Goal: Information Seeking & Learning: Check status

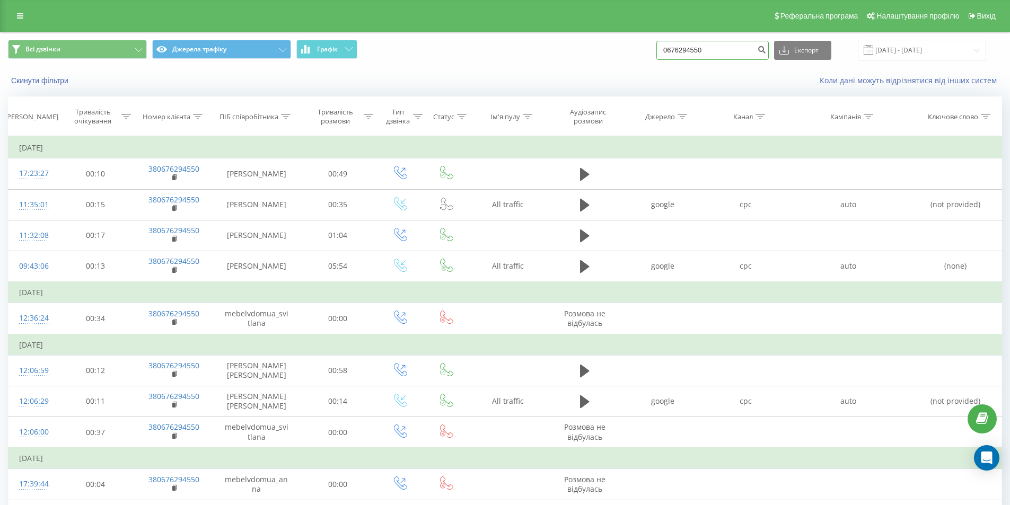
drag, startPoint x: 669, startPoint y: 48, endPoint x: 644, endPoint y: 48, distance: 26.0
click at [644, 48] on div "Всі дзвінки Джерела трафіку Графік 0676294550 Експорт .csv .xls .xlsx 01.01.201…" at bounding box center [505, 50] width 994 height 21
paste input "7472754"
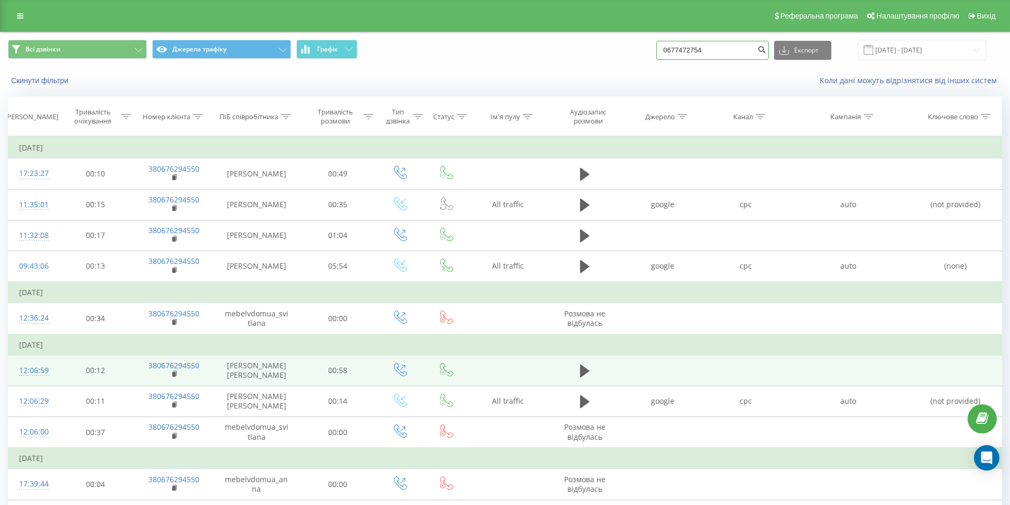
type input "0677472754"
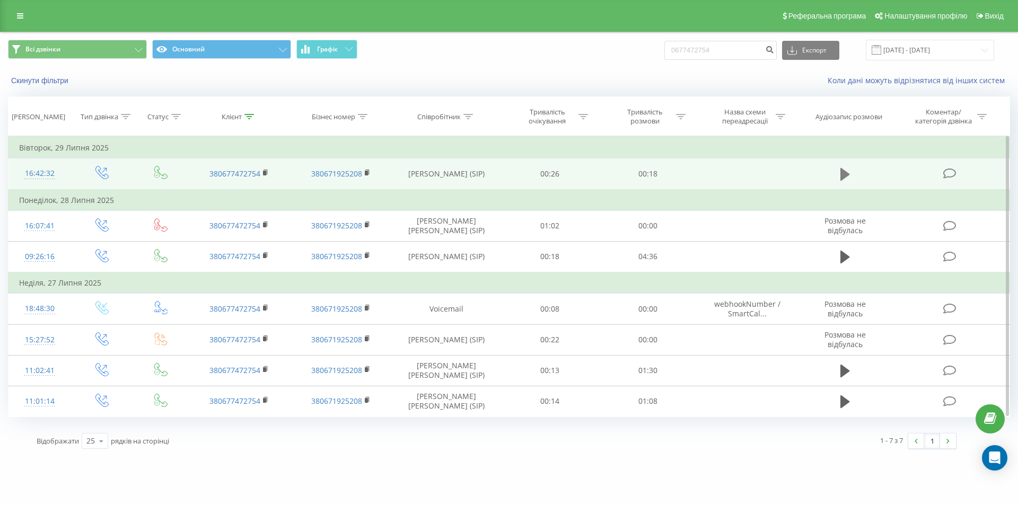
click at [844, 173] on icon at bounding box center [845, 174] width 10 height 13
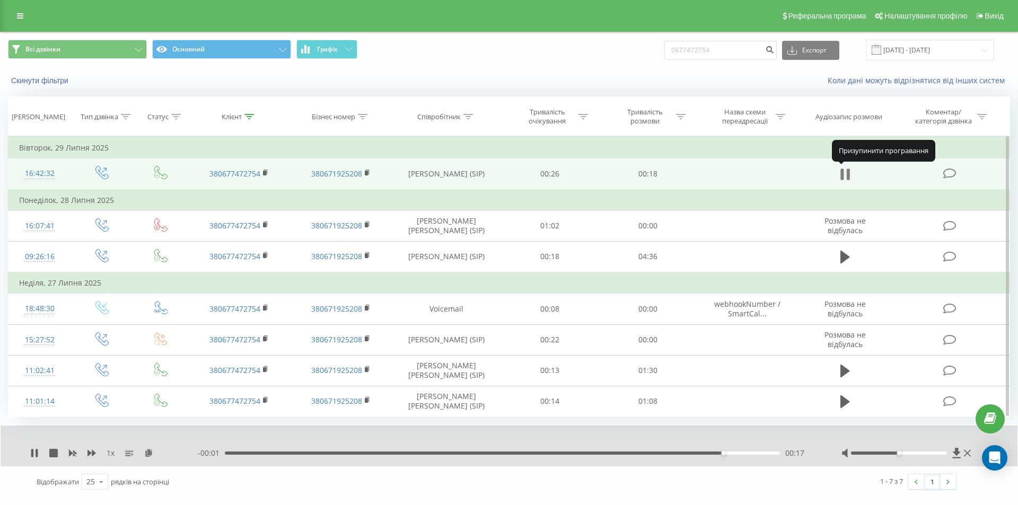
click at [845, 177] on icon at bounding box center [845, 174] width 10 height 15
drag, startPoint x: 751, startPoint y: 49, endPoint x: 664, endPoint y: 54, distance: 87.6
click at [664, 54] on div "Всі дзвінки Основний Графік 0677472754 Експорт .csv .xls .xlsx [DATE] - [DATE]" at bounding box center [509, 50] width 1002 height 21
paste input "999257525"
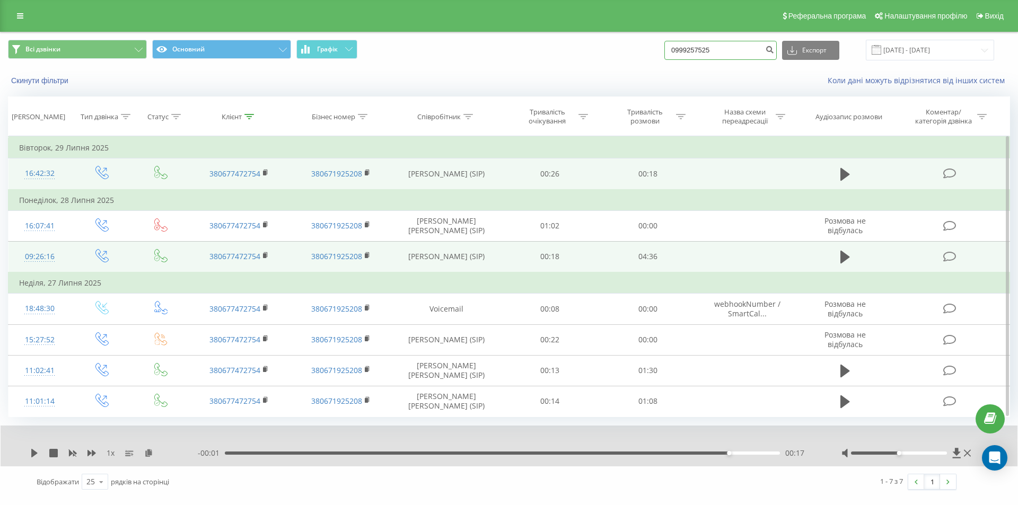
type input "0999257525"
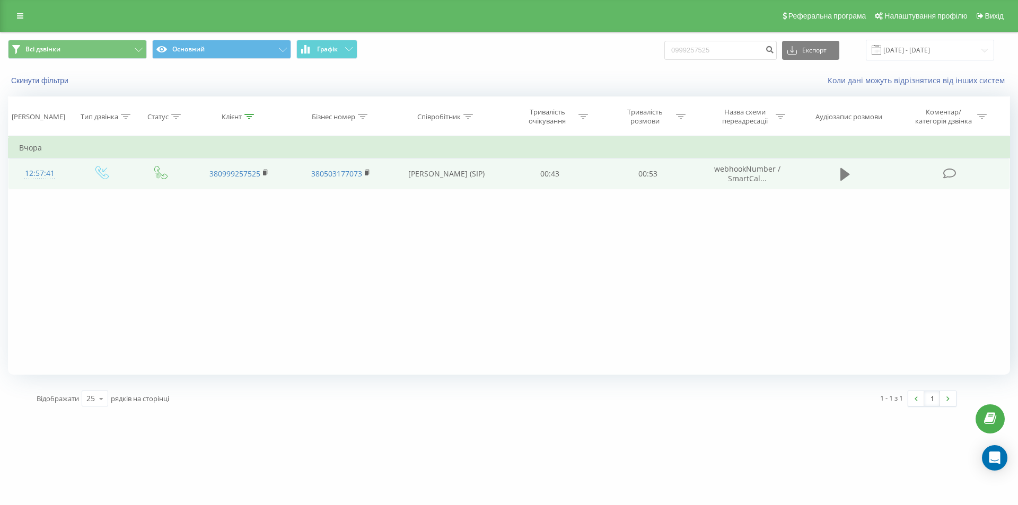
click at [842, 174] on icon at bounding box center [845, 174] width 10 height 13
